Goal: Find contact information: Find contact information

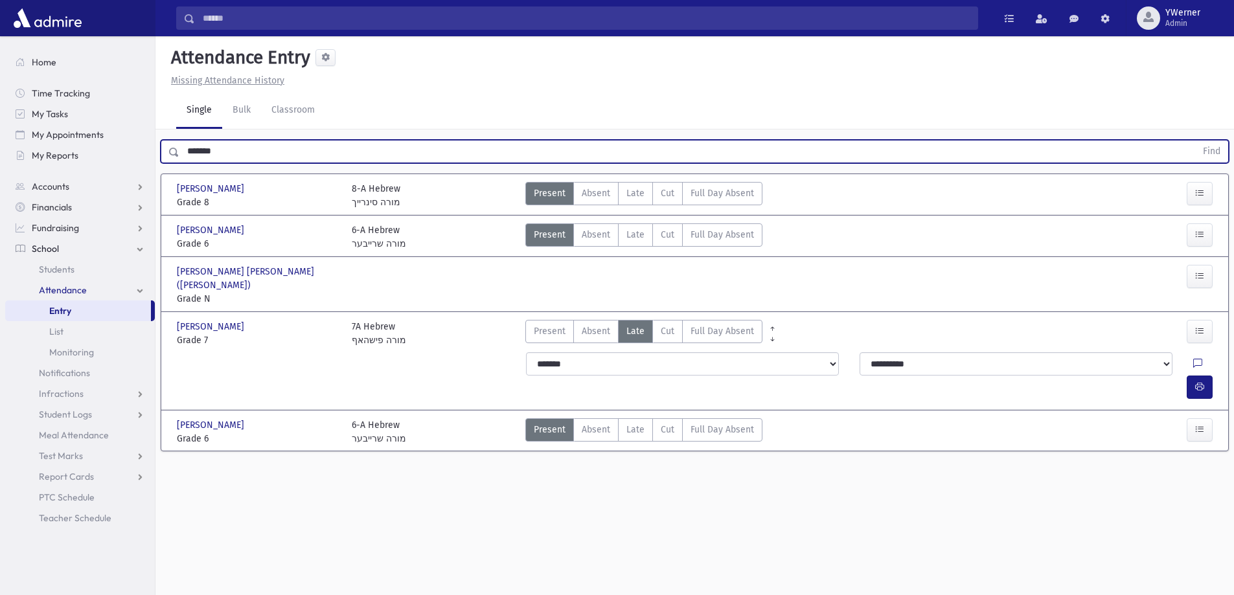
drag, startPoint x: 0, startPoint y: 0, endPoint x: 179, endPoint y: 152, distance: 234.4
click at [179, 152] on input "*******" at bounding box center [687, 151] width 1017 height 23
type input "****"
click at [1195, 141] on button "Find" at bounding box center [1211, 152] width 33 height 22
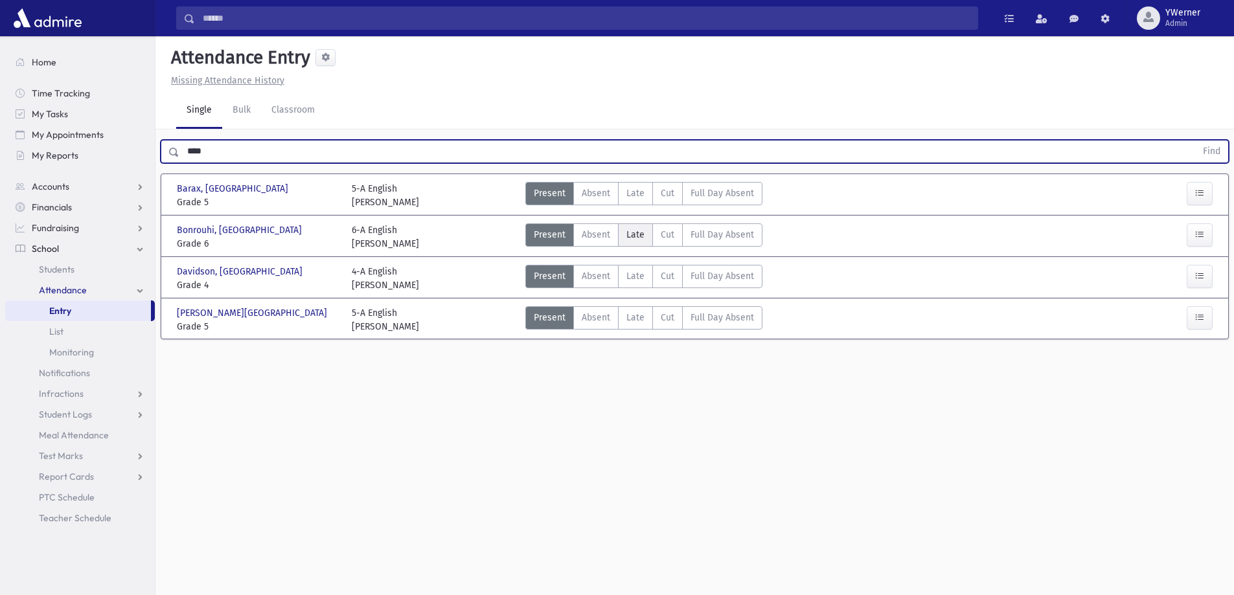
click at [621, 235] on label "Late L" at bounding box center [635, 235] width 35 height 23
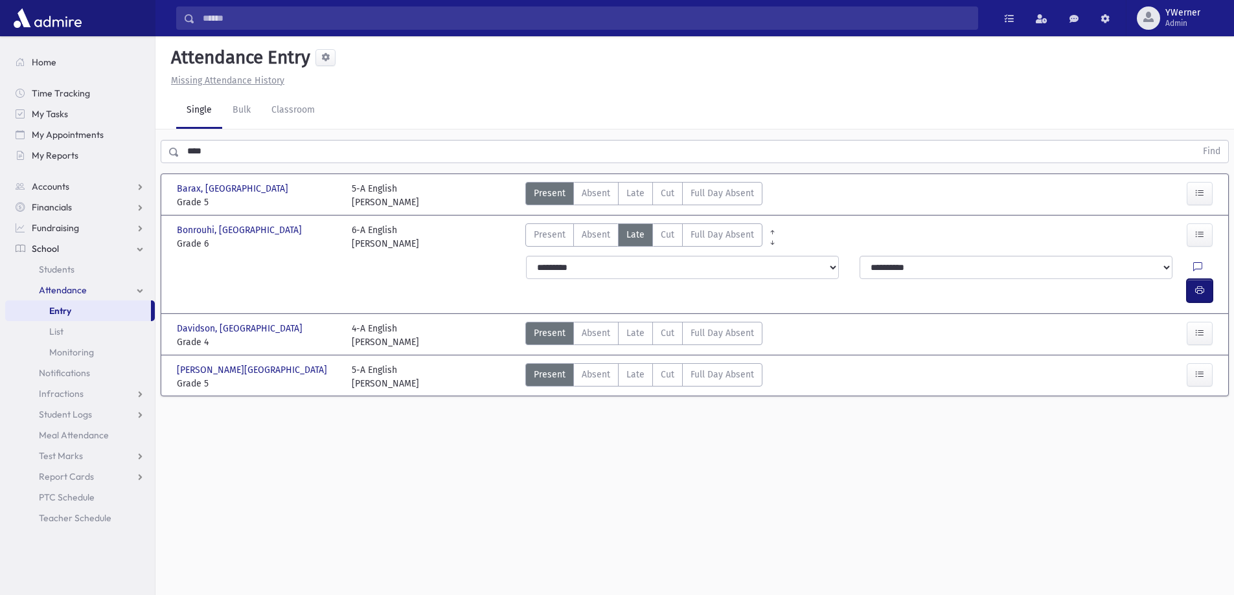
click at [1207, 279] on button "button" at bounding box center [1200, 290] width 26 height 23
click at [64, 252] on link "School" at bounding box center [80, 248] width 150 height 21
click at [71, 270] on section "Home Time Tracking My Tasks My Appointments My Reports Accounts Accounts Accoun…" at bounding box center [77, 315] width 155 height 559
click at [62, 253] on link "School" at bounding box center [80, 248] width 150 height 21
click at [66, 264] on span "Students" at bounding box center [57, 270] width 36 height 12
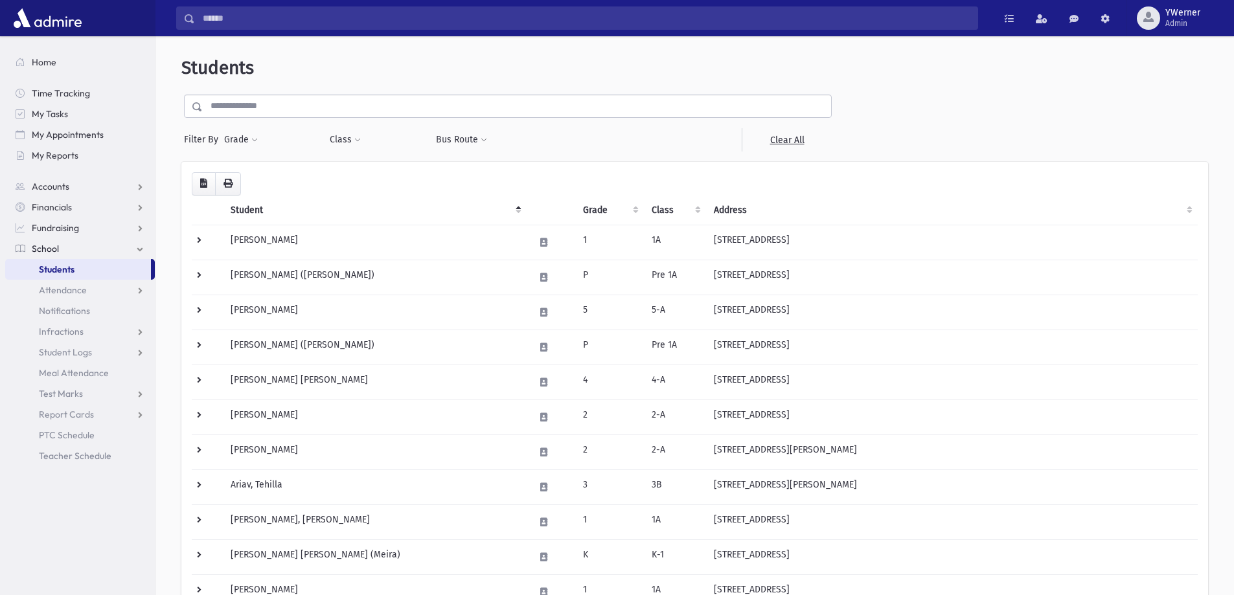
click at [255, 103] on input "text" at bounding box center [517, 106] width 628 height 23
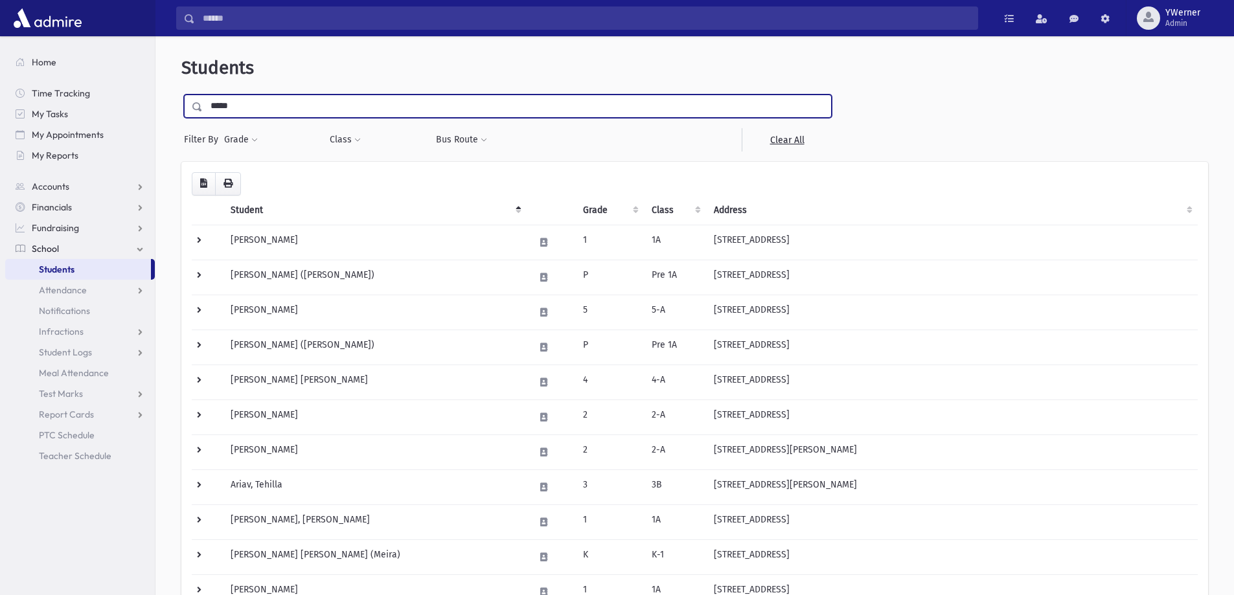
type input "*****"
click at [181, 95] on input "submit" at bounding box center [199, 103] width 36 height 17
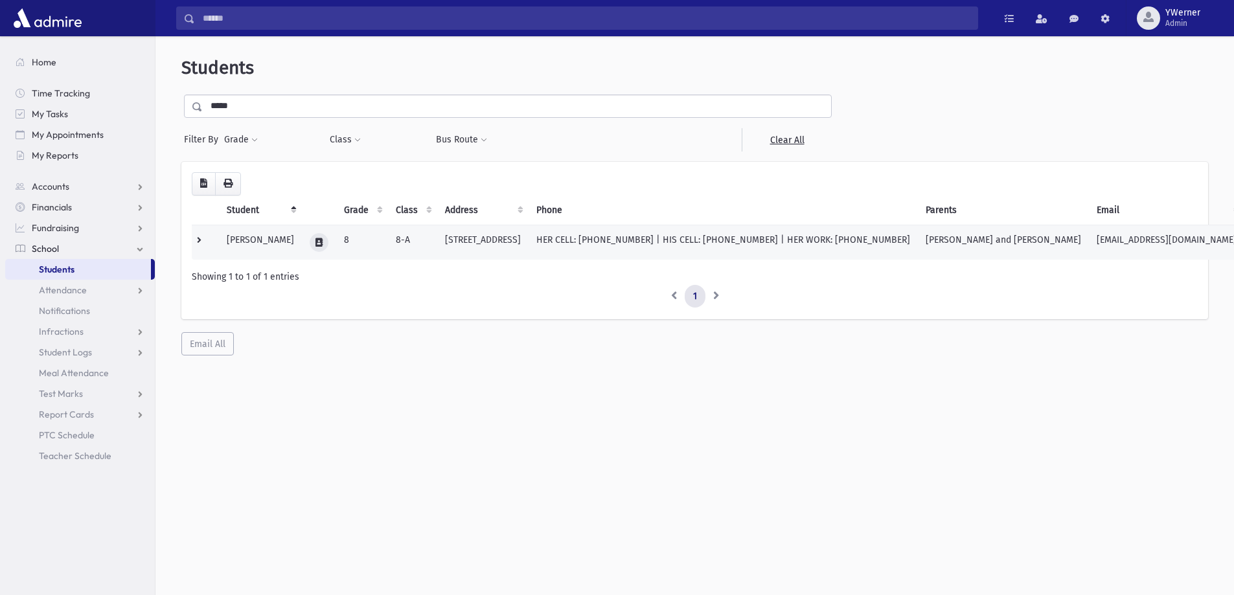
click at [316, 242] on icon at bounding box center [319, 242] width 7 height 8
click at [369, 247] on button "button" at bounding box center [365, 242] width 22 height 19
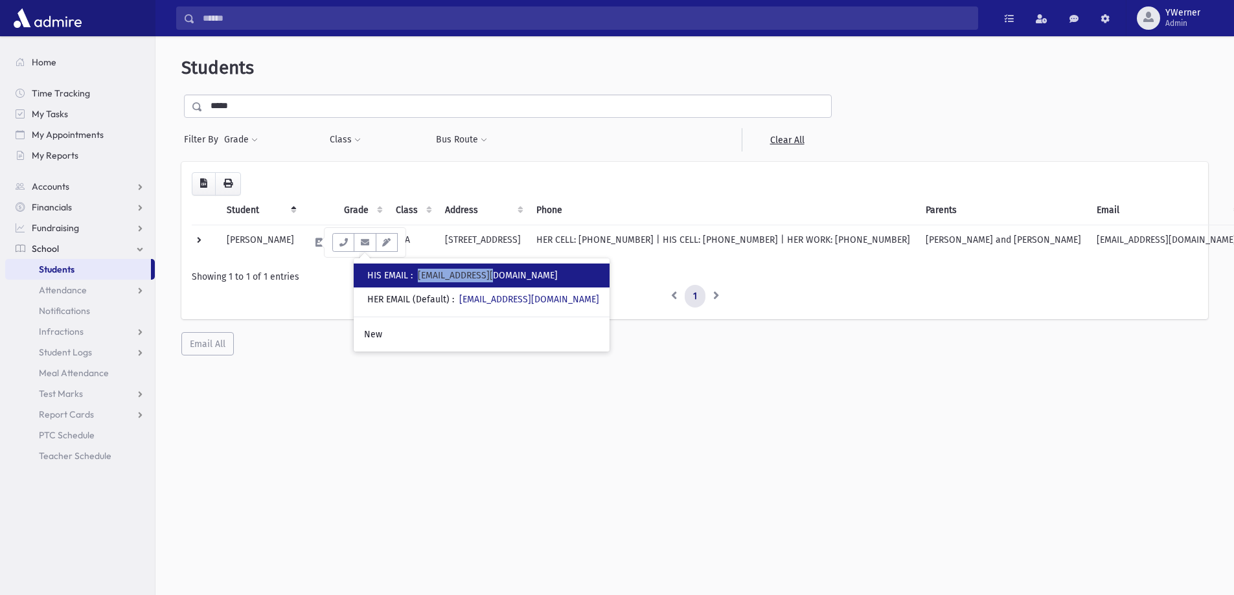
copy link "[EMAIL_ADDRESS][DOMAIN_NAME]"
drag, startPoint x: 509, startPoint y: 275, endPoint x: 421, endPoint y: 275, distance: 88.1
click at [421, 275] on div "• HIS EMAIL : [EMAIL_ADDRESS][DOMAIN_NAME]" at bounding box center [482, 276] width 256 height 24
